Goal: Task Accomplishment & Management: Use online tool/utility

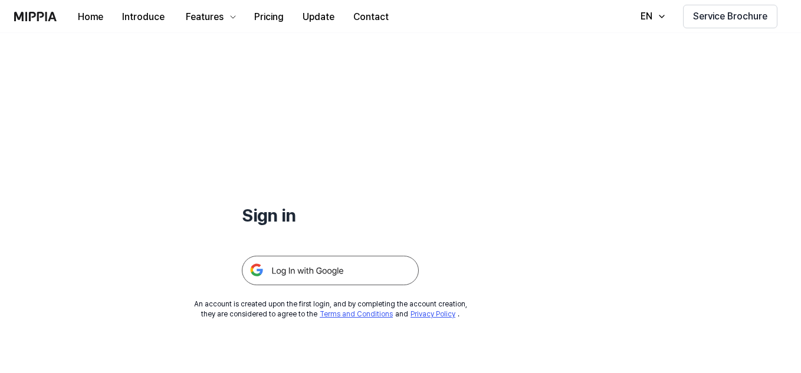
click at [351, 267] on img at bounding box center [330, 270] width 177 height 29
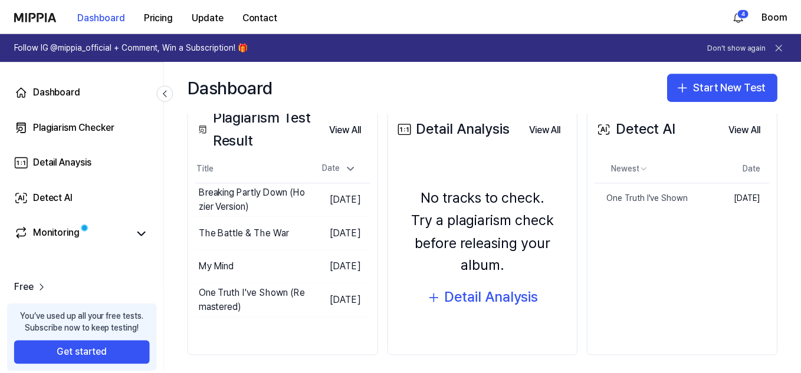
scroll to position [159, 0]
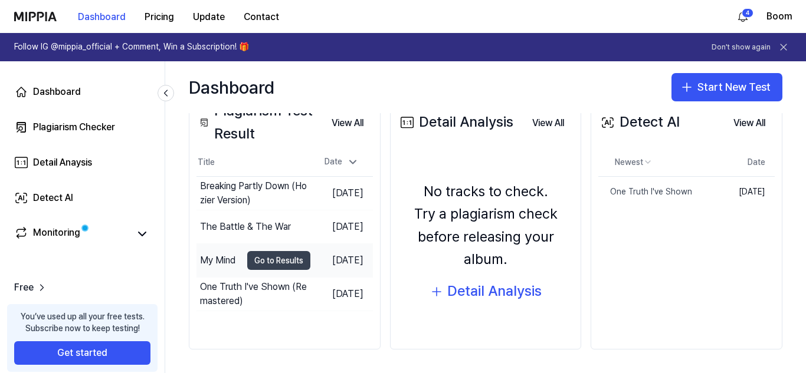
click at [247, 264] on button "Go to Results" at bounding box center [278, 260] width 63 height 19
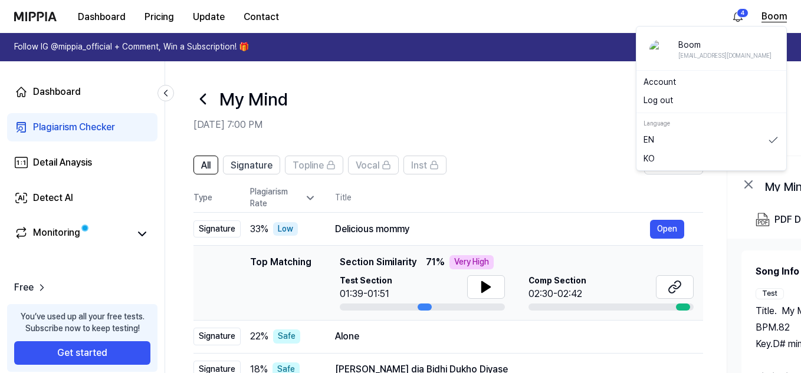
click at [779, 17] on button "Boom" at bounding box center [773, 16] width 25 height 14
click at [684, 97] on button "Log out" at bounding box center [711, 101] width 136 height 12
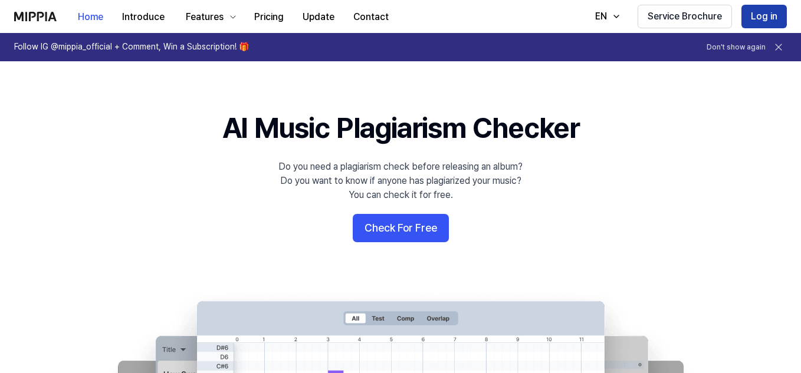
click at [773, 18] on button "Log in" at bounding box center [763, 17] width 45 height 24
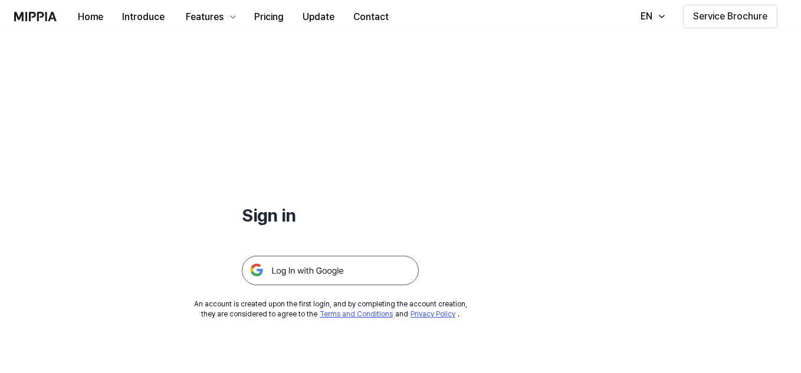
click at [374, 270] on img at bounding box center [330, 270] width 177 height 29
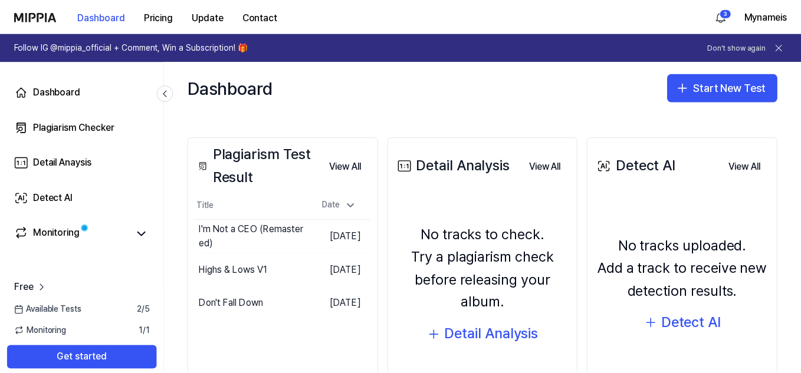
scroll to position [126, 0]
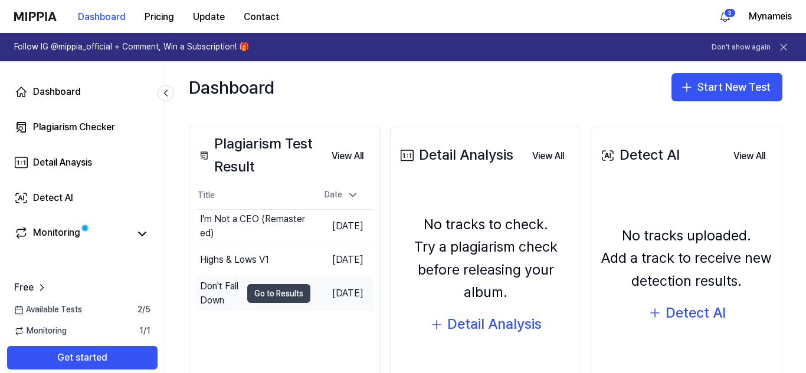
click at [276, 298] on button "Go to Results" at bounding box center [278, 293] width 63 height 19
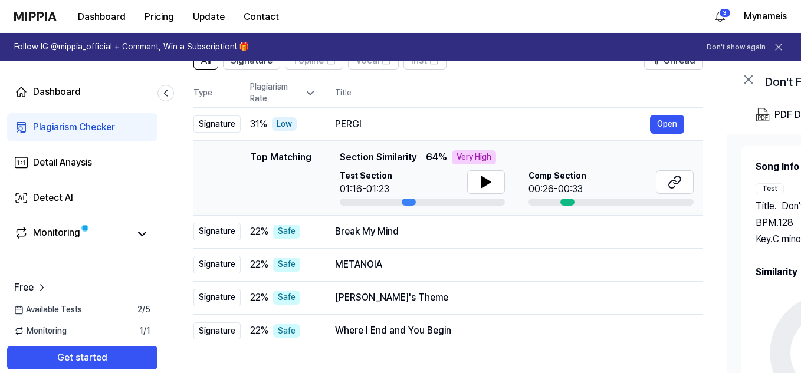
scroll to position [103, 0]
